Goal: Transaction & Acquisition: Purchase product/service

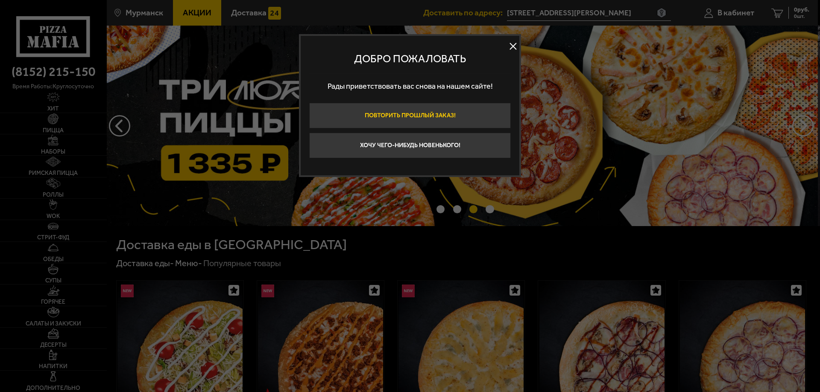
click at [455, 120] on button "Повторить прошлый заказ!" at bounding box center [409, 116] width 201 height 26
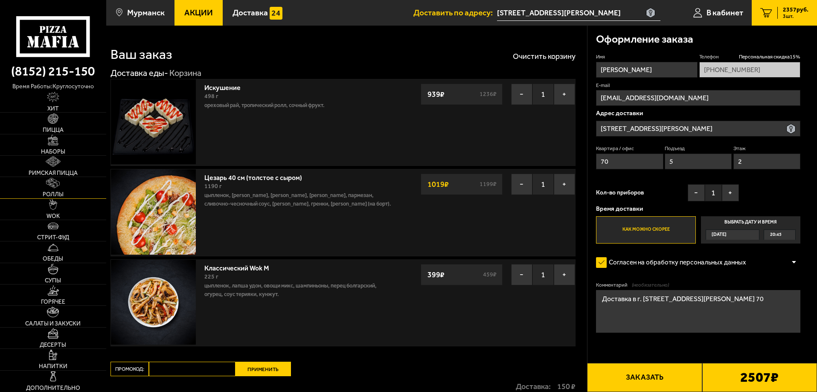
click at [57, 189] on link "Роллы" at bounding box center [53, 187] width 106 height 21
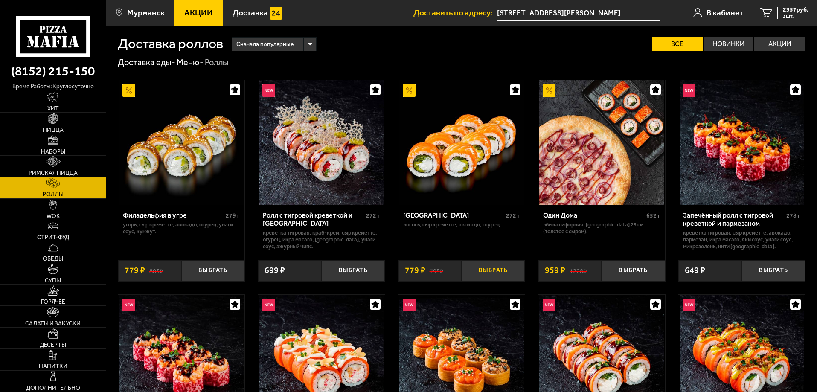
click at [518, 281] on button "Выбрать" at bounding box center [493, 270] width 63 height 21
click at [793, 9] on span "3136 руб." at bounding box center [796, 10] width 26 height 6
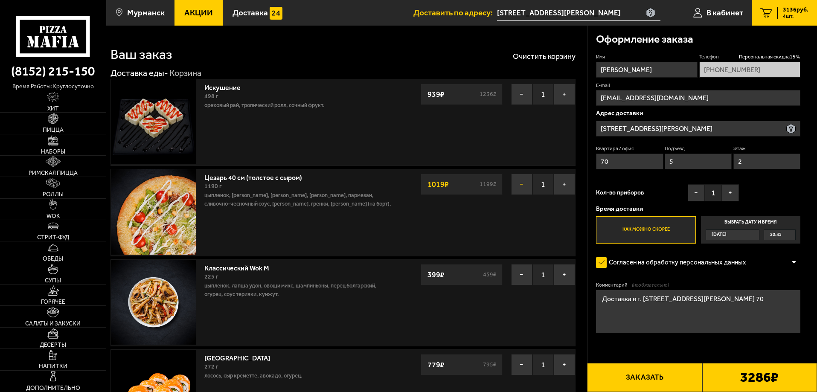
click at [517, 186] on button "−" at bounding box center [521, 184] width 21 height 21
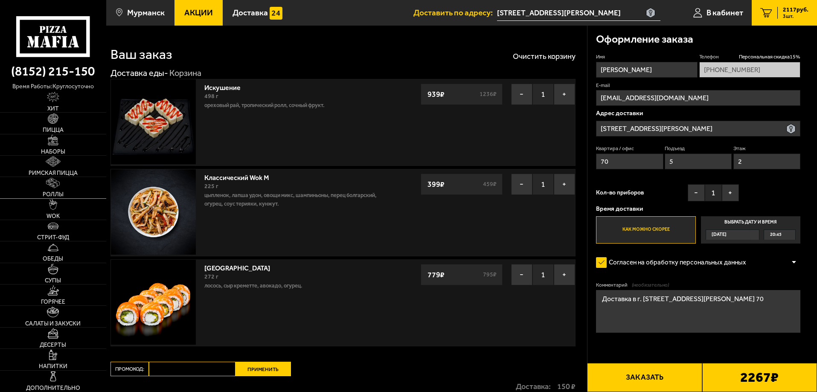
click at [54, 190] on link "Роллы" at bounding box center [53, 187] width 106 height 21
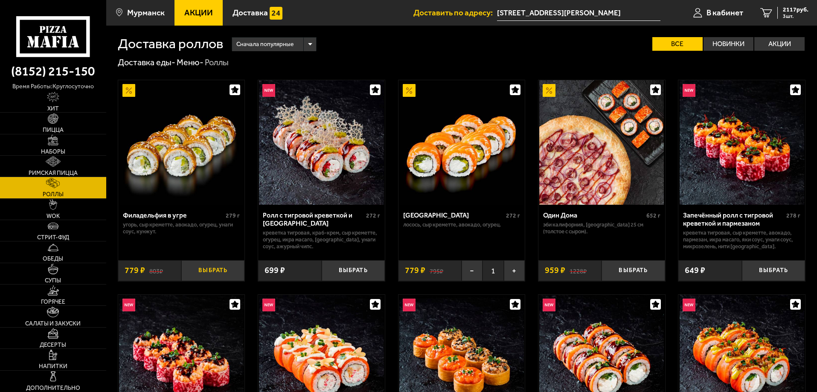
click at [198, 281] on button "Выбрать" at bounding box center [212, 270] width 63 height 21
click at [792, 14] on span "4 шт." at bounding box center [796, 16] width 26 height 5
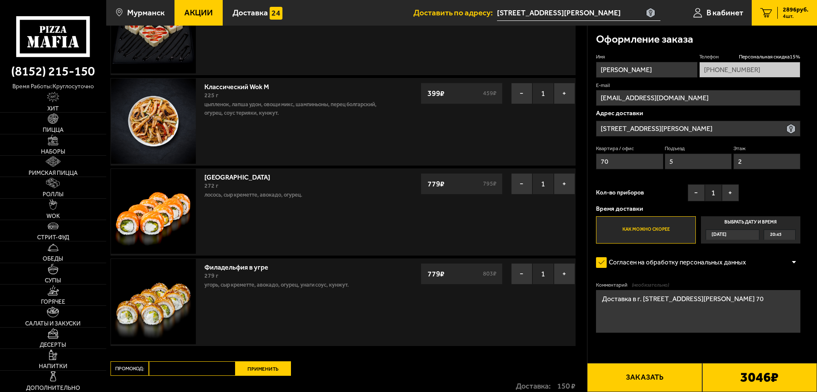
scroll to position [171, 0]
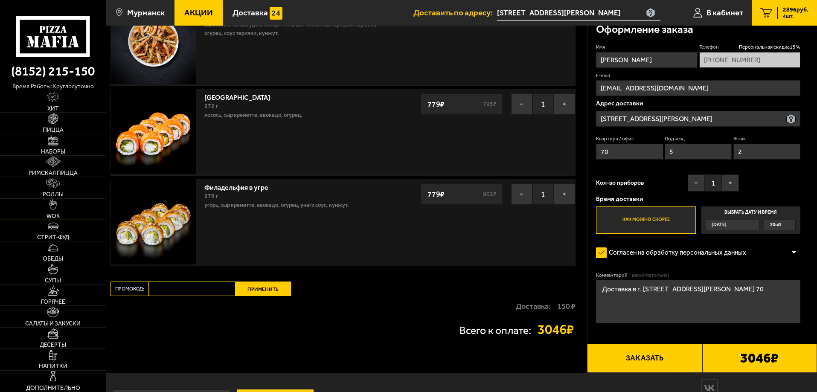
click at [55, 203] on img at bounding box center [53, 204] width 8 height 11
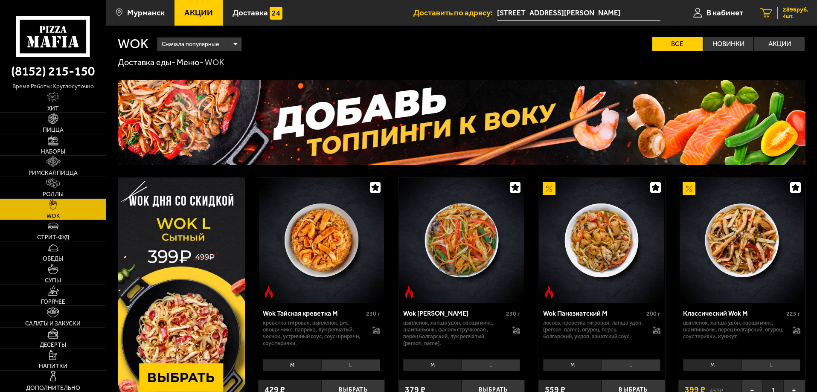
click at [796, 20] on link "4 2896 руб. 4 шт." at bounding box center [784, 13] width 65 height 26
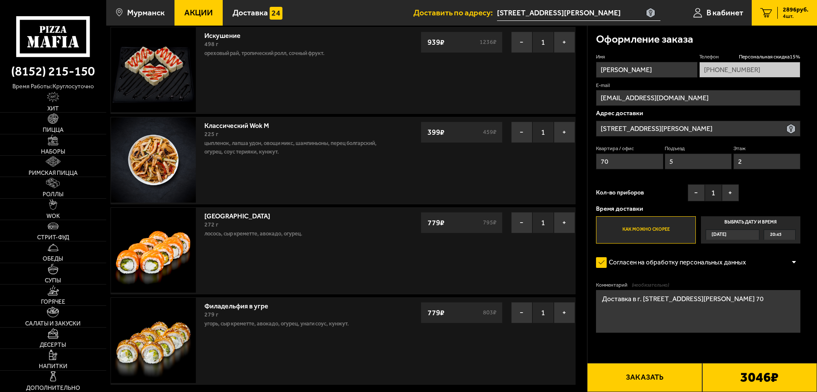
scroll to position [37, 0]
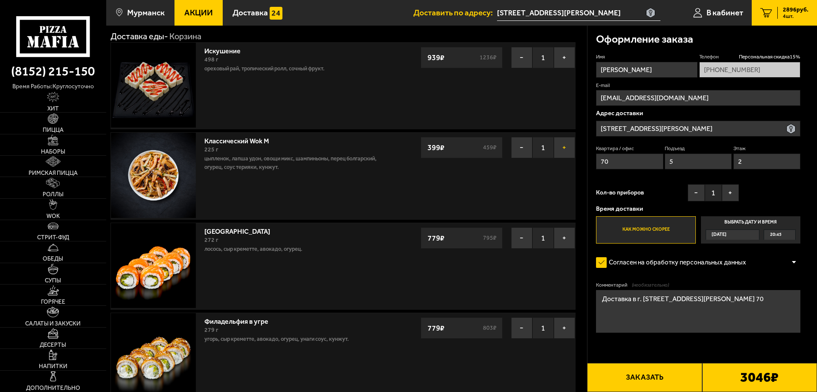
click at [562, 152] on button "+" at bounding box center [564, 147] width 21 height 21
click at [733, 190] on button "+" at bounding box center [730, 192] width 17 height 17
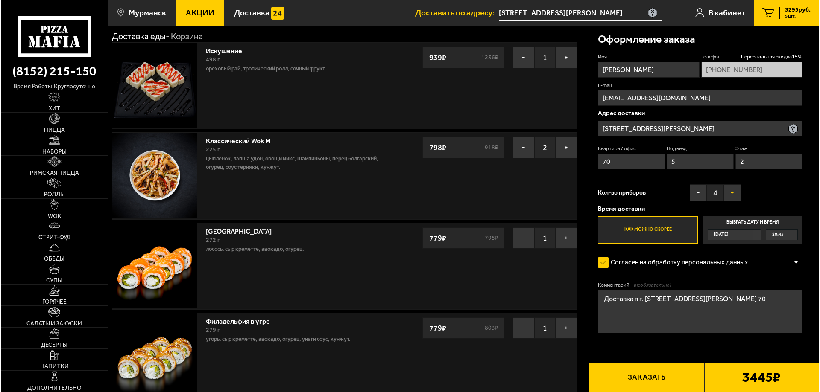
scroll to position [165, 0]
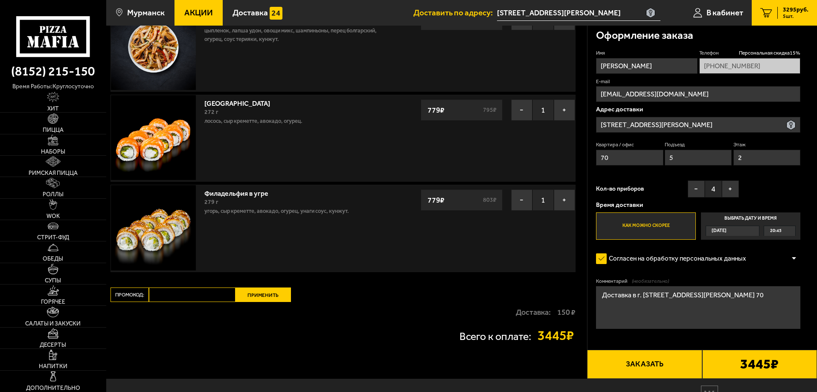
click at [676, 365] on button "Заказать" at bounding box center [644, 364] width 115 height 29
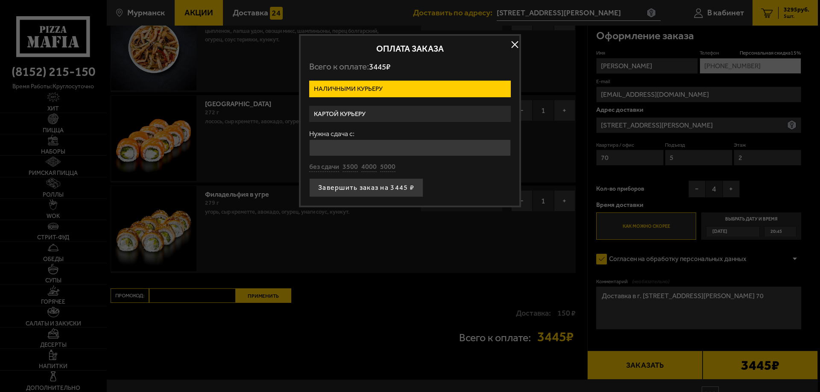
click at [372, 113] on label "Картой курьеру" at bounding box center [409, 114] width 201 height 17
click at [0, 0] on input "Картой курьеру" at bounding box center [0, 0] width 0 height 0
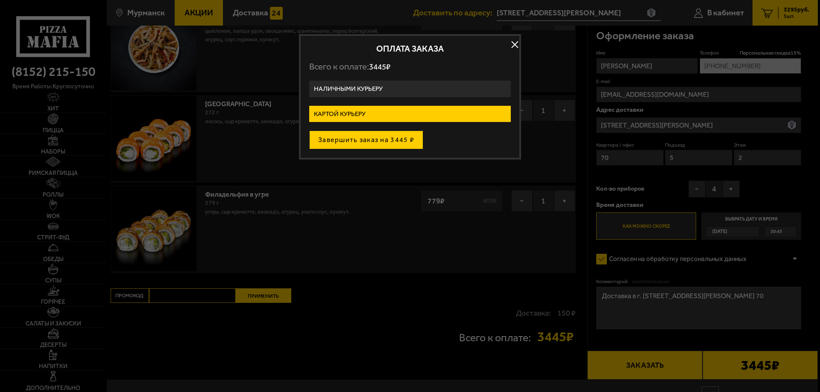
click at [371, 139] on button "Завершить заказ на 3445 ₽" at bounding box center [366, 140] width 114 height 19
